Goal: Transaction & Acquisition: Purchase product/service

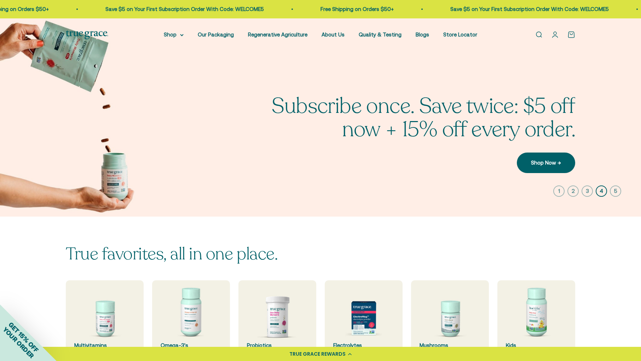
click at [229, 77] on img at bounding box center [320, 117] width 641 height 198
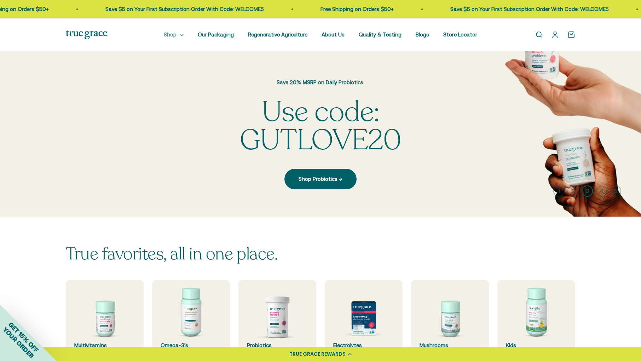
click at [184, 32] on summary "Shop" at bounding box center [174, 34] width 20 height 8
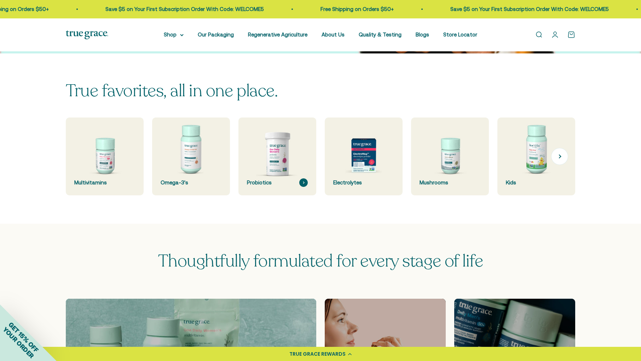
click at [282, 153] on img at bounding box center [277, 156] width 82 height 82
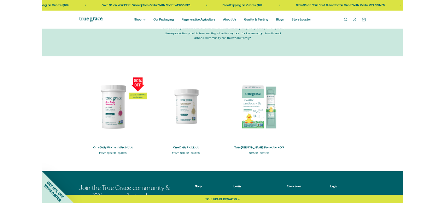
scroll to position [141, 0]
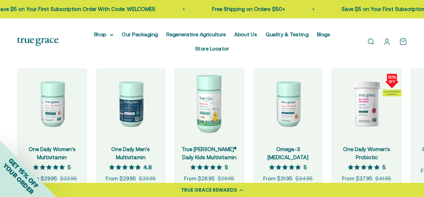
scroll to position [650, 0]
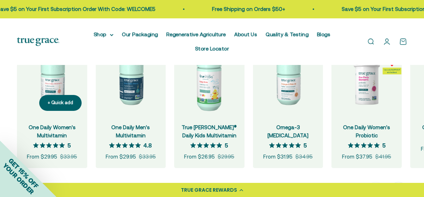
click at [52, 82] on img at bounding box center [52, 82] width 70 height 70
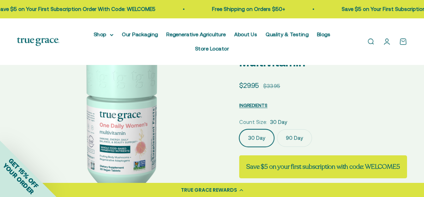
select select "3"
drag, startPoint x: 11, startPoint y: 28, endPoint x: 25, endPoint y: 0, distance: 31.0
click at [11, 28] on div "Open navigation menu Open search Shop Multivitamins Women's Multivitamin Women'…" at bounding box center [212, 41] width 424 height 47
